Goal: Information Seeking & Learning: Find specific page/section

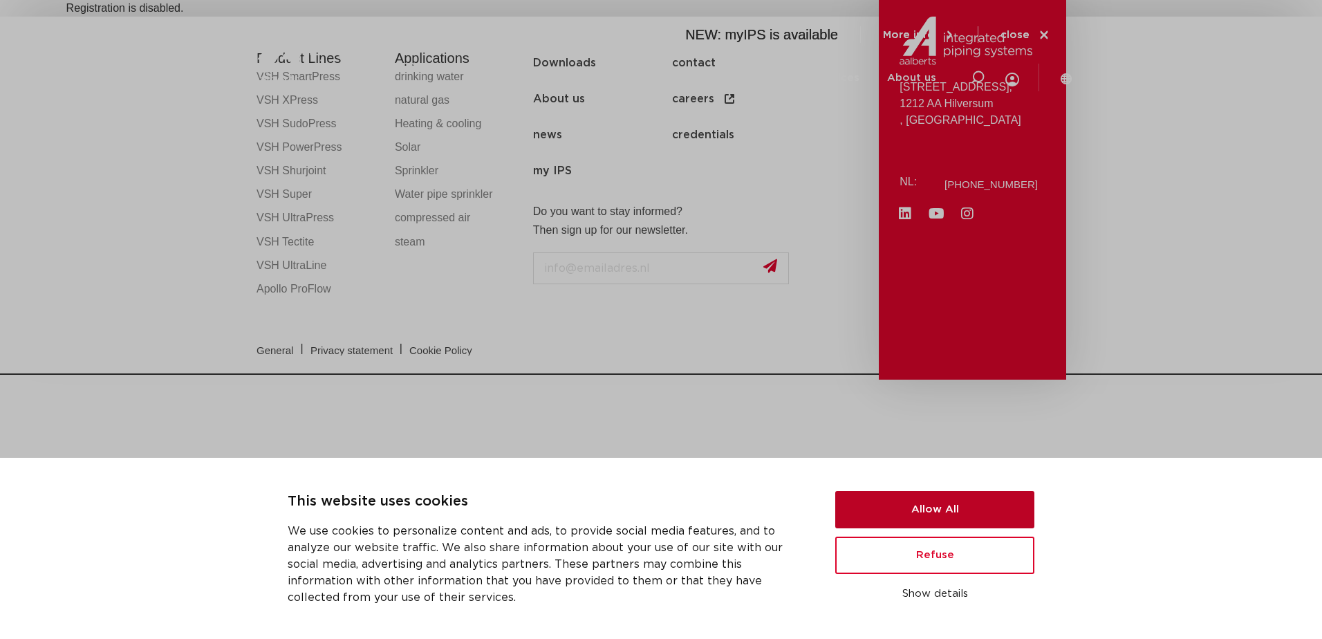
click at [877, 503] on button "Allow All" at bounding box center [934, 509] width 199 height 37
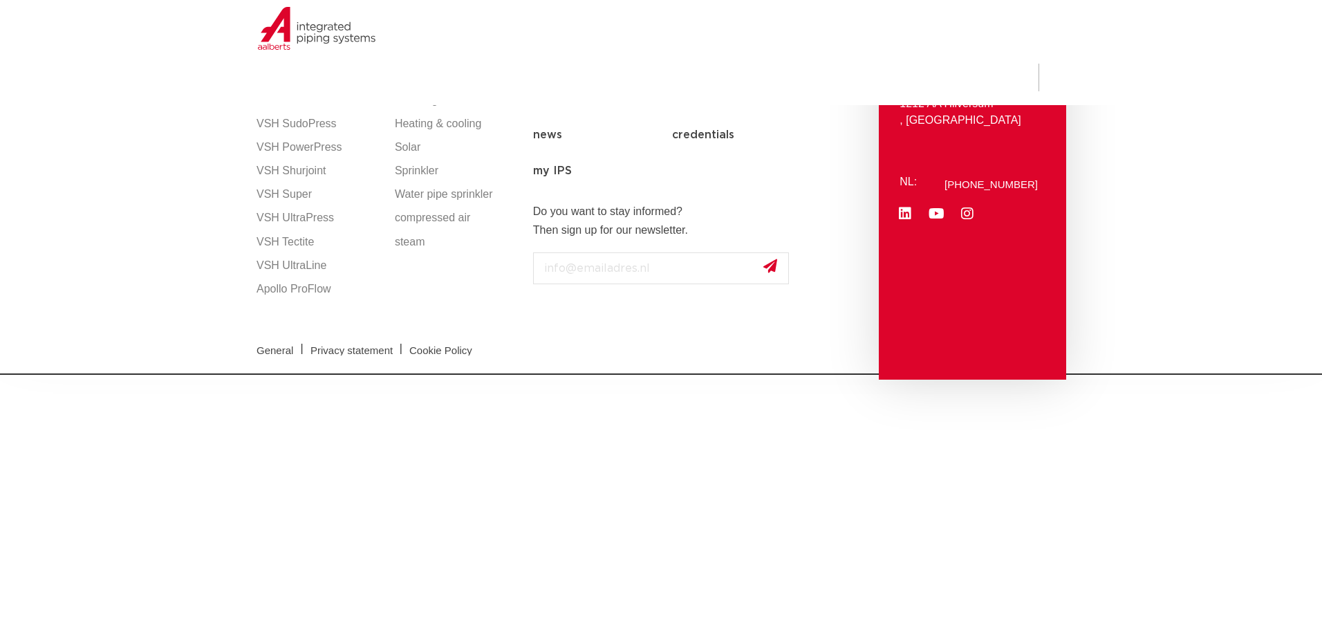
click at [164, 216] on section "Product Lines VSH SmartPress VSH XPress VSH SudoPress VSH PowerPress VSH Shurjo…" at bounding box center [661, 198] width 1322 height 363
click at [331, 44] on img at bounding box center [338, 53] width 177 height 62
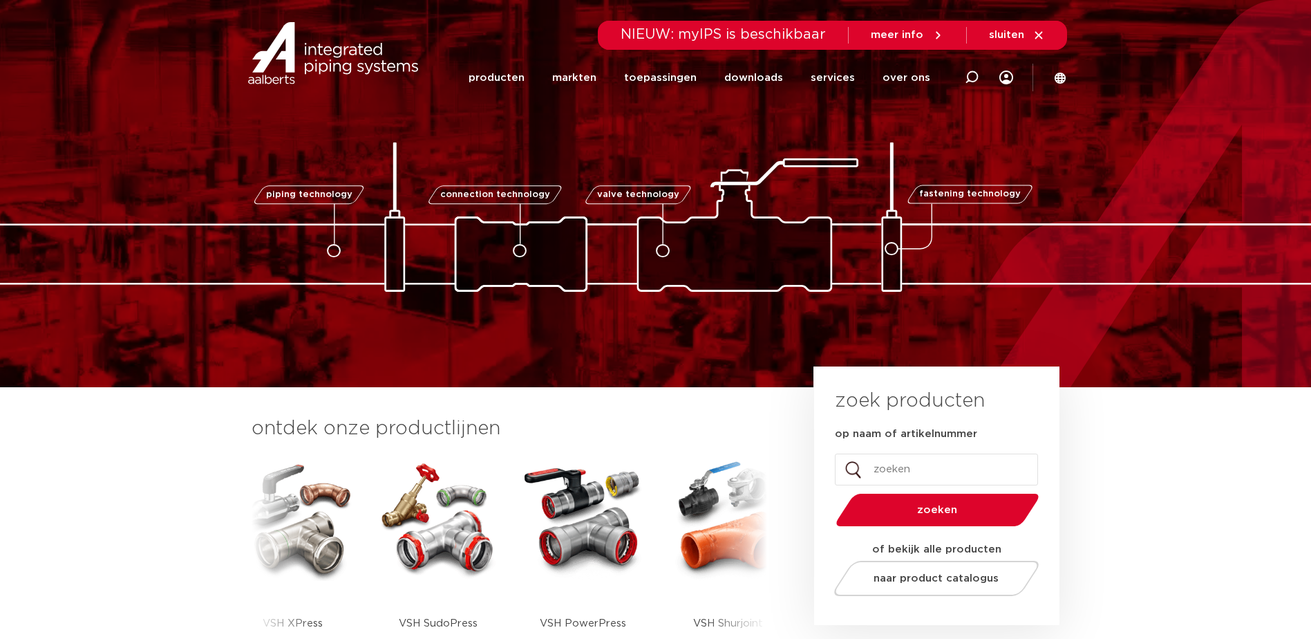
click at [120, 373] on div "piping technology connection technology valve technology fastening technology p…" at bounding box center [655, 193] width 1311 height 387
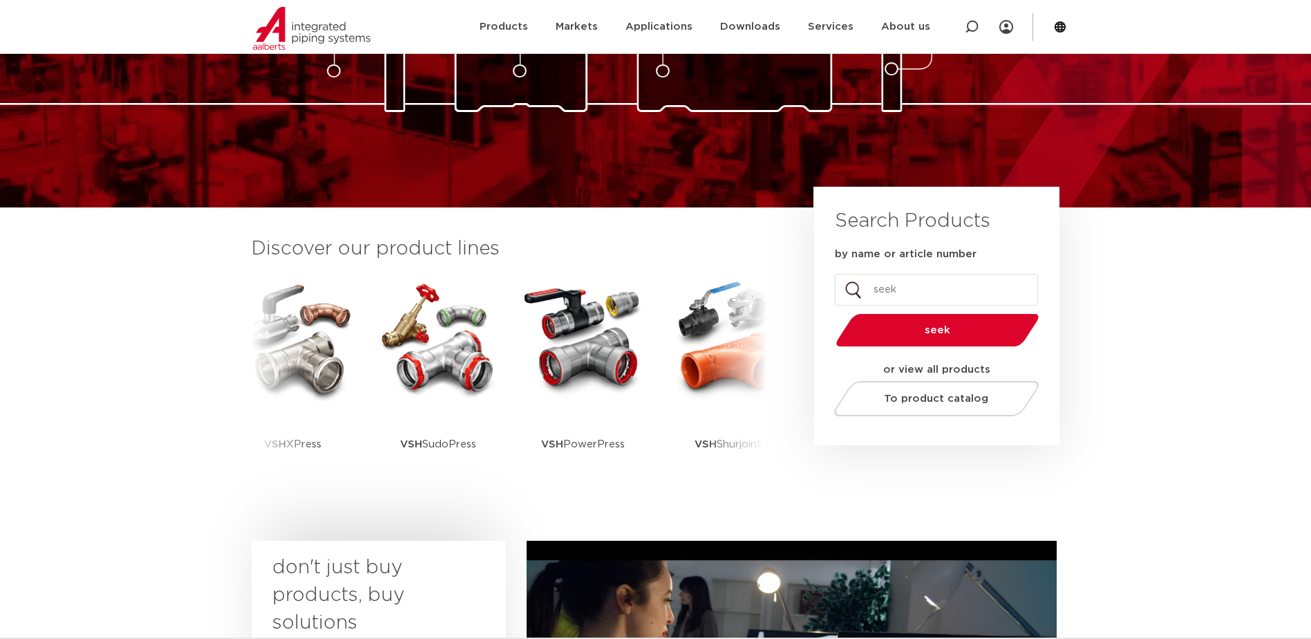
scroll to position [276, 0]
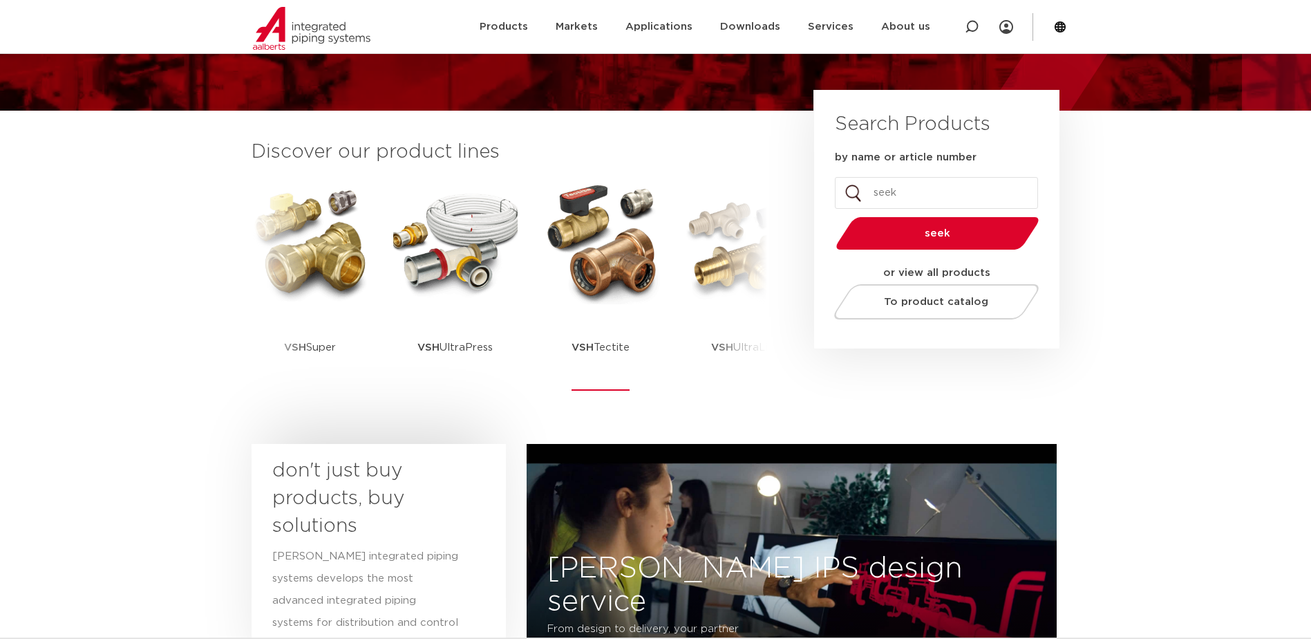
click at [646, 262] on img at bounding box center [600, 242] width 124 height 124
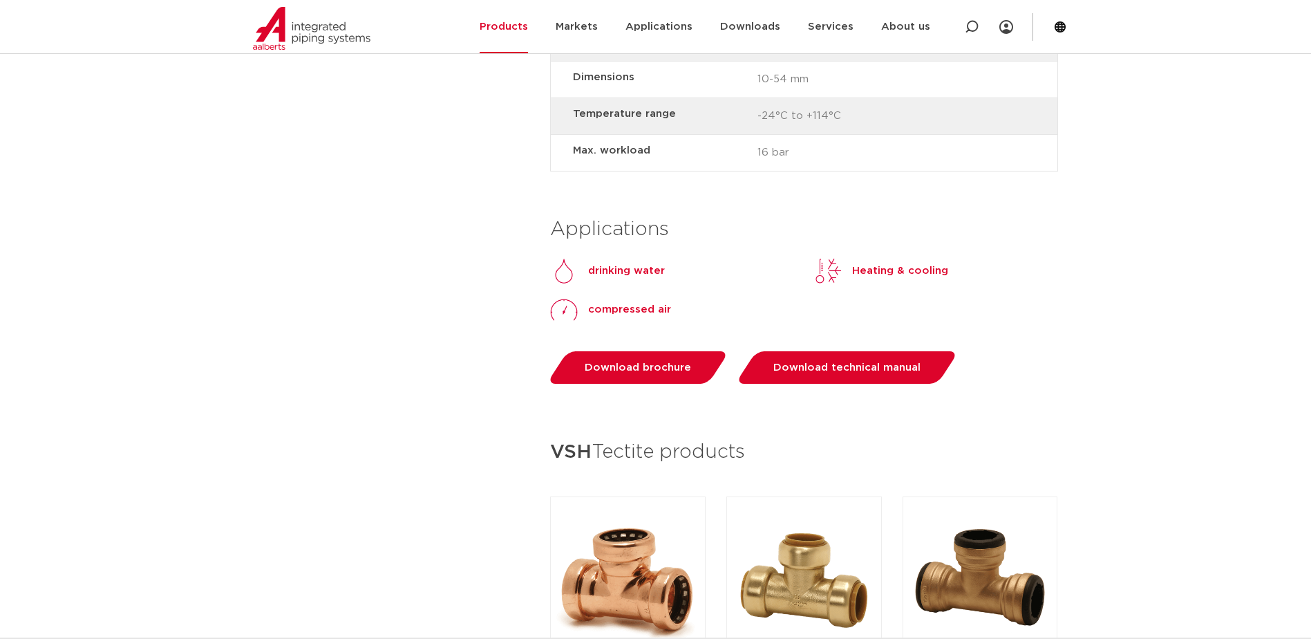
scroll to position [1244, 0]
click at [658, 373] on link "Download brochure" at bounding box center [638, 366] width 183 height 32
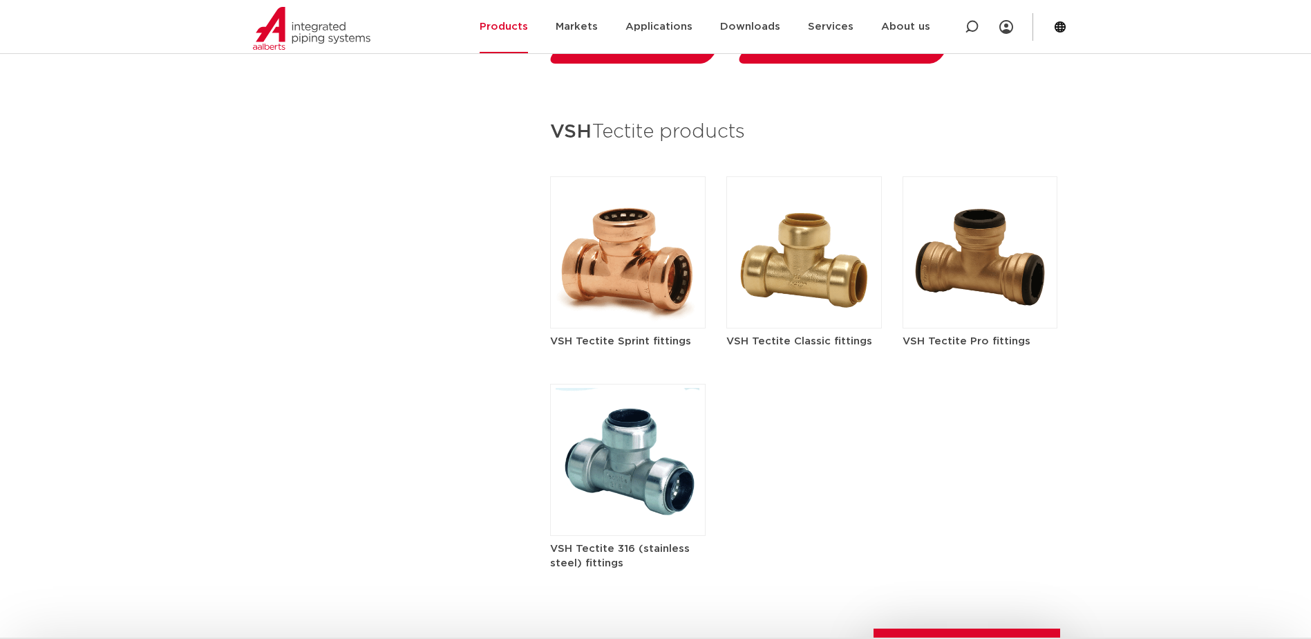
scroll to position [1659, 0]
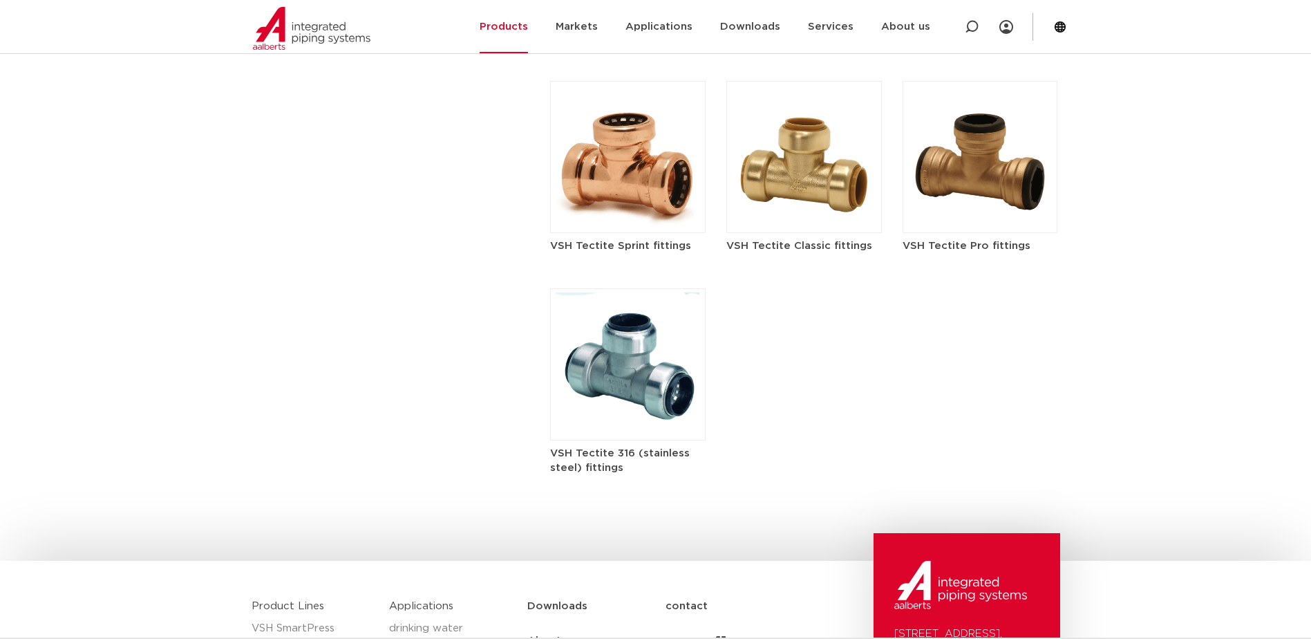
click at [601, 200] on img at bounding box center [628, 157] width 156 height 152
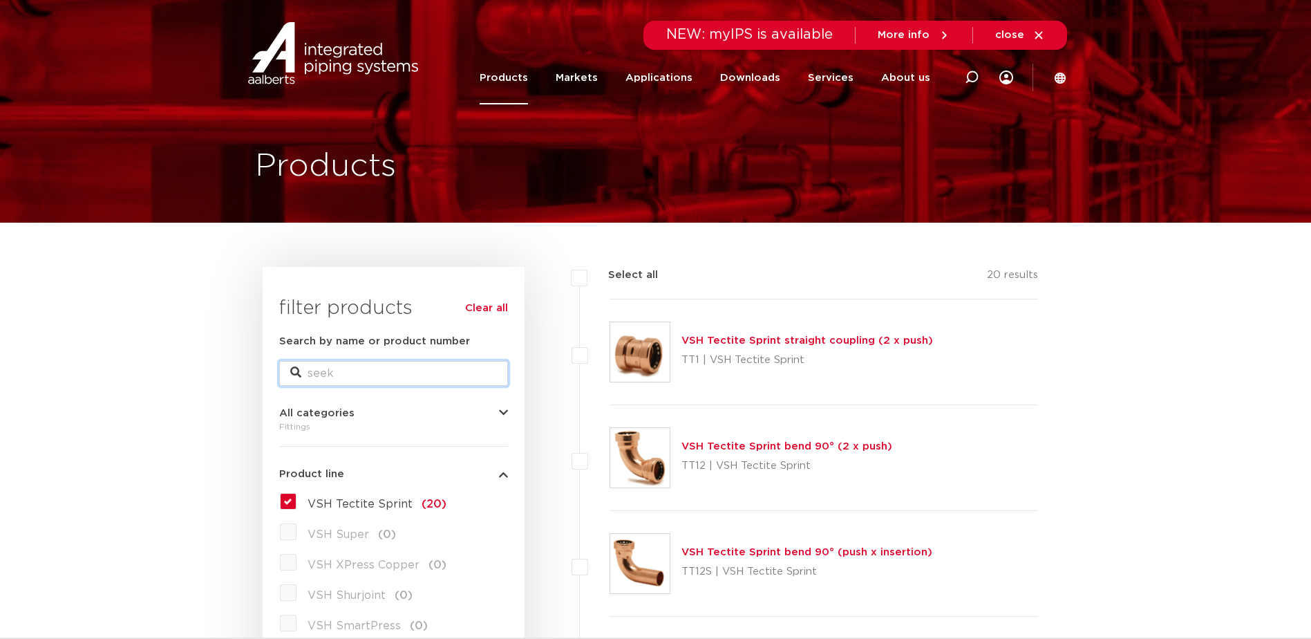
click at [319, 371] on input "Search by name or product number" at bounding box center [393, 373] width 229 height 25
click at [290, 367] on icon at bounding box center [295, 372] width 11 height 11
click at [294, 372] on icon at bounding box center [295, 372] width 11 height 11
click at [373, 375] on input "tectite valv" at bounding box center [393, 373] width 229 height 25
type input "tectite valvE"
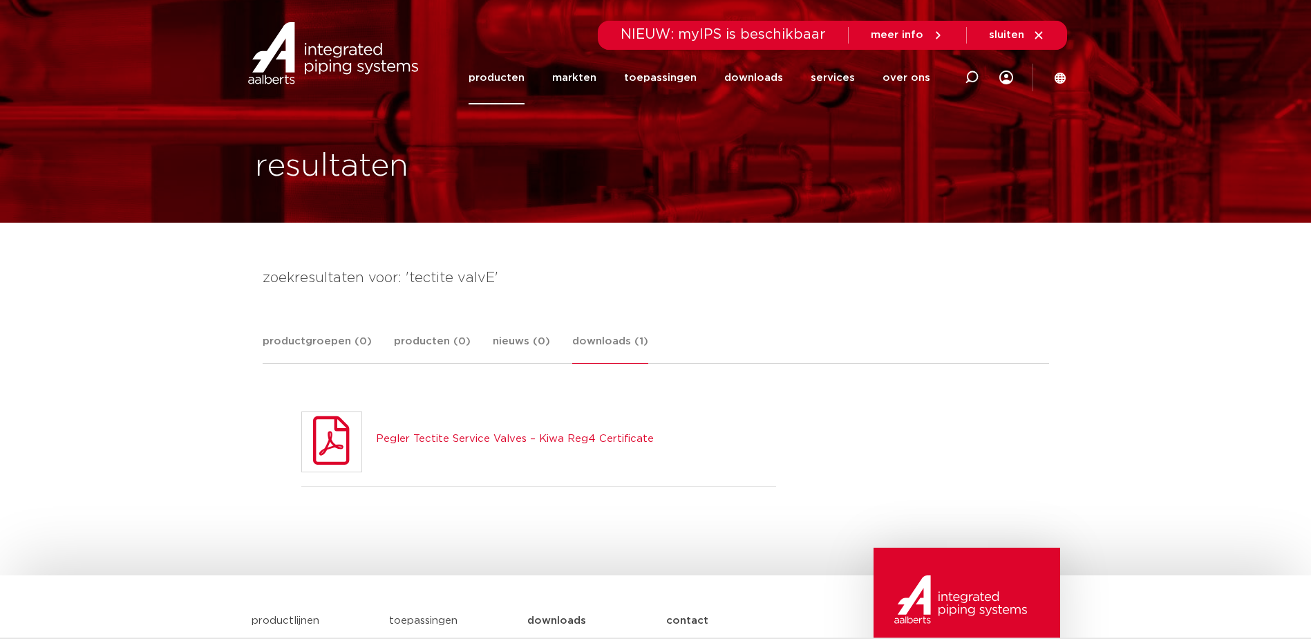
click at [455, 438] on link "Pegler Tectite Service Valves – Kiwa Reg4 Certificate" at bounding box center [515, 438] width 278 height 10
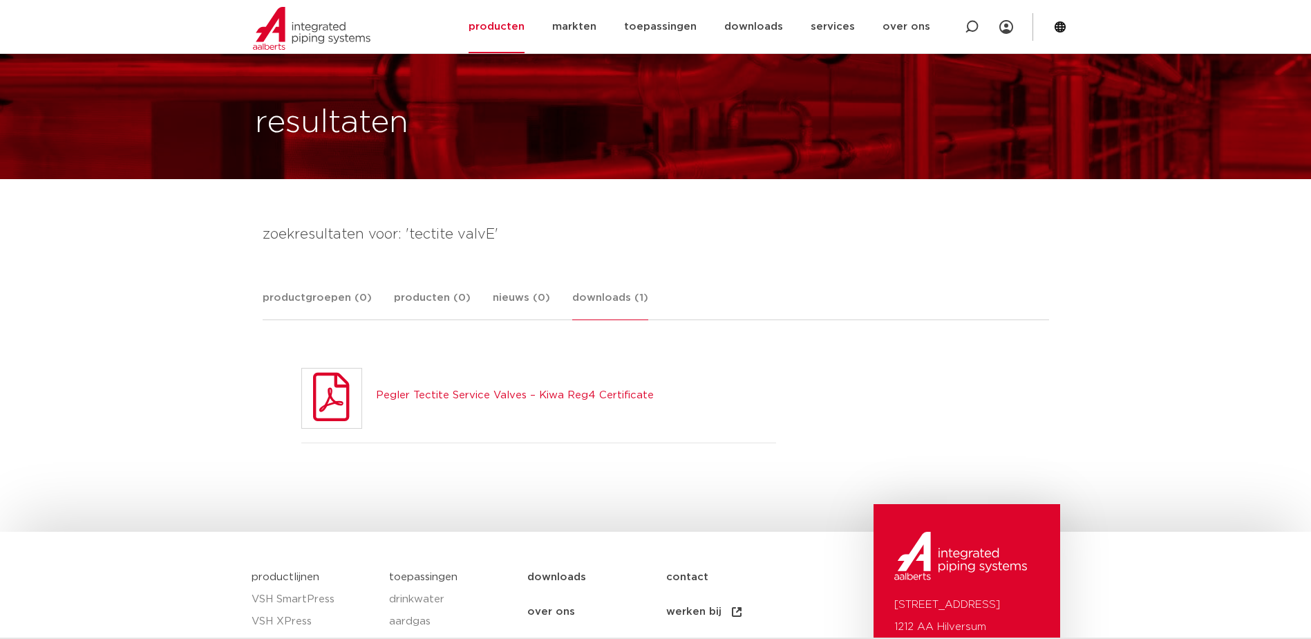
scroll to position [207, 0]
